Goal: Check status

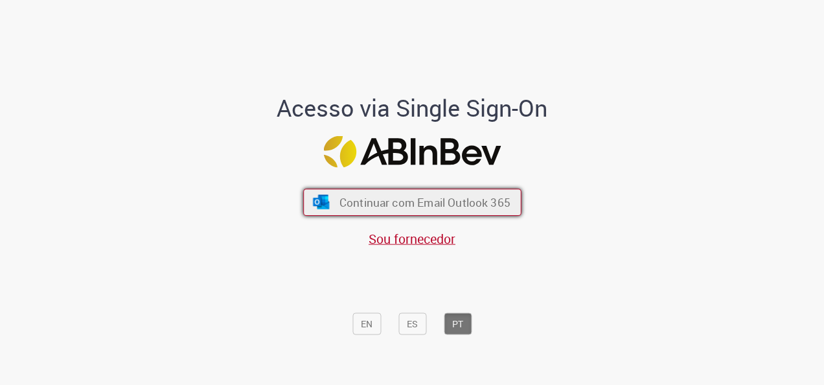
click at [406, 200] on span "Continuar com Email Outlook 365" at bounding box center [424, 202] width 171 height 15
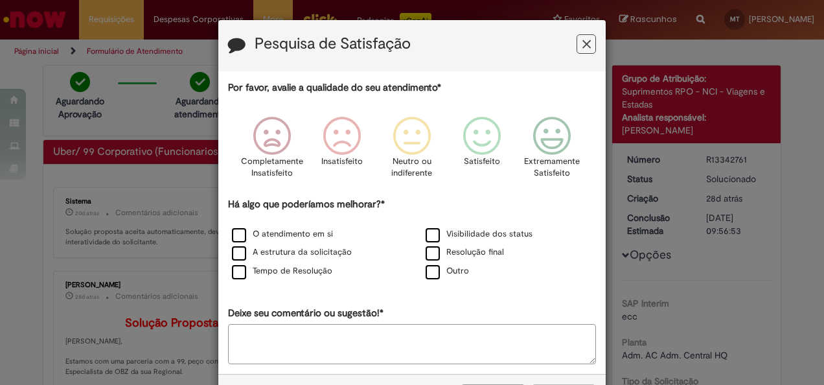
click at [583, 43] on icon "Feedback" at bounding box center [587, 45] width 8 height 14
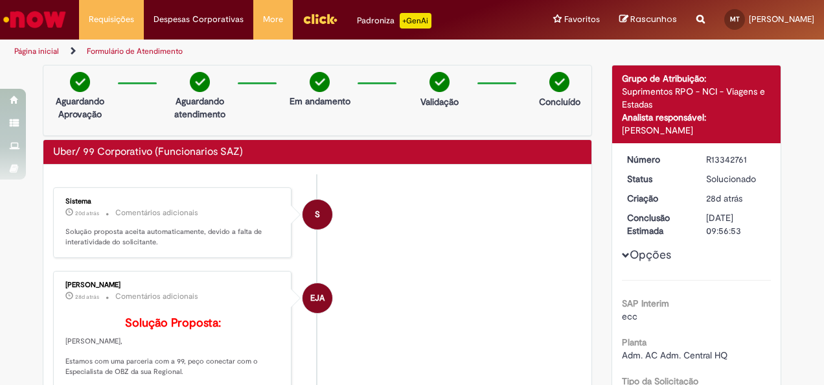
click at [521, 197] on li "S Sistema 20d atrás 20 dias atrás Comentários adicionais Solução proposta aceit…" at bounding box center [317, 222] width 529 height 71
